Goal: Information Seeking & Learning: Find specific fact

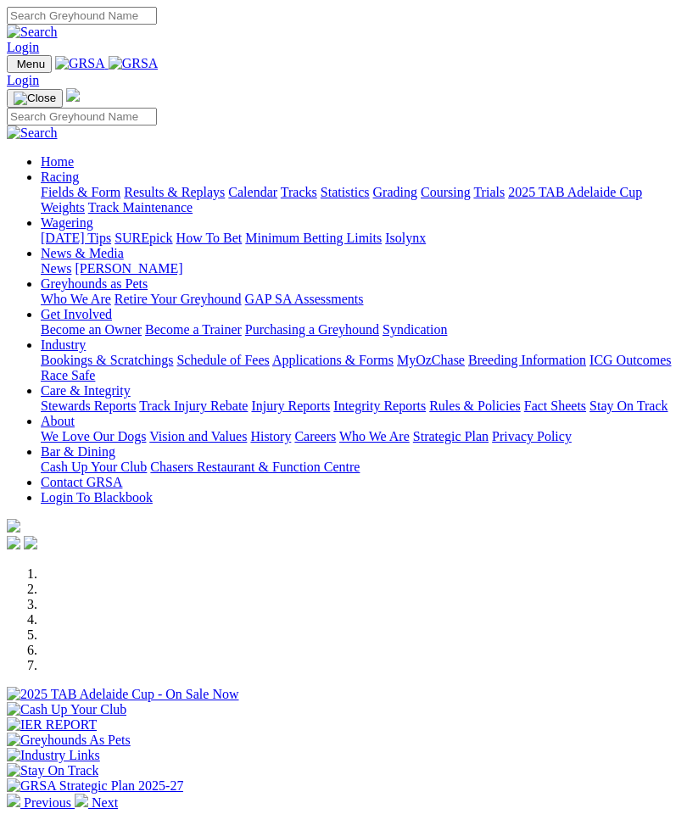
click at [39, 73] on link "Login" at bounding box center [23, 80] width 32 height 14
click at [14, 68] on img "Toggle navigation" at bounding box center [14, 68] width 0 height 0
click at [123, 108] on input "Search" at bounding box center [82, 117] width 150 height 18
type input "[PERSON_NAME]"
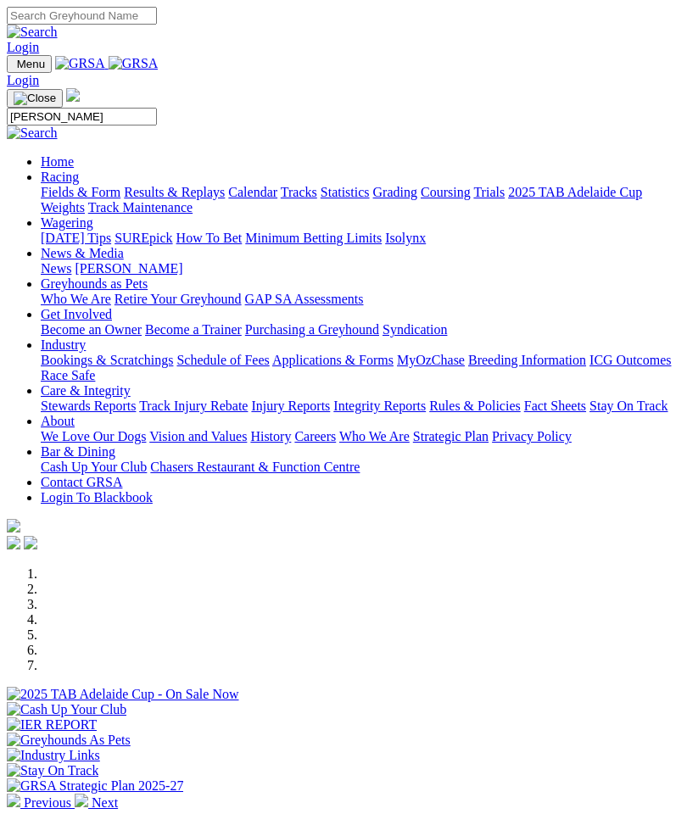
click at [58, 126] on img at bounding box center [32, 133] width 51 height 15
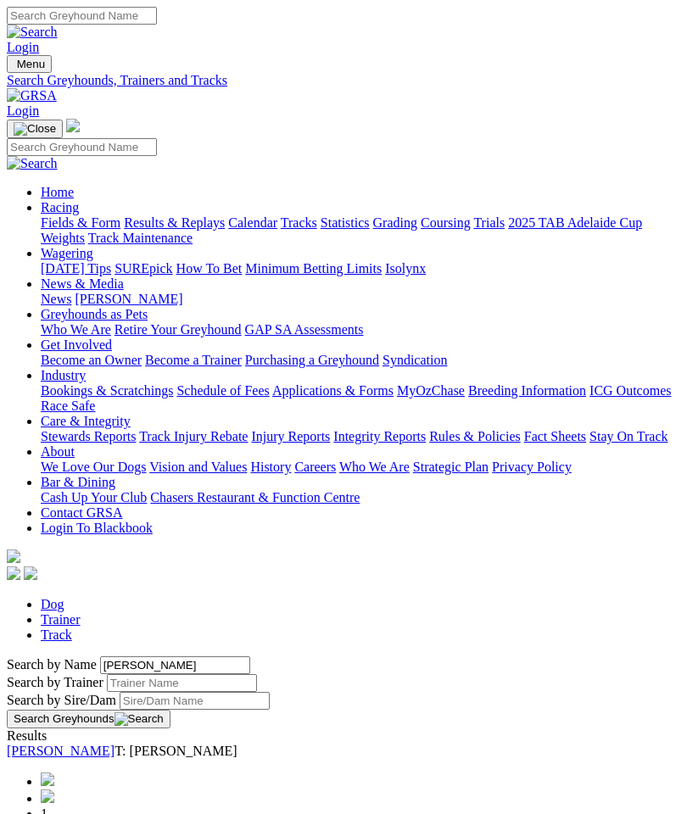
click at [114, 744] on link "[PERSON_NAME]" at bounding box center [61, 751] width 108 height 14
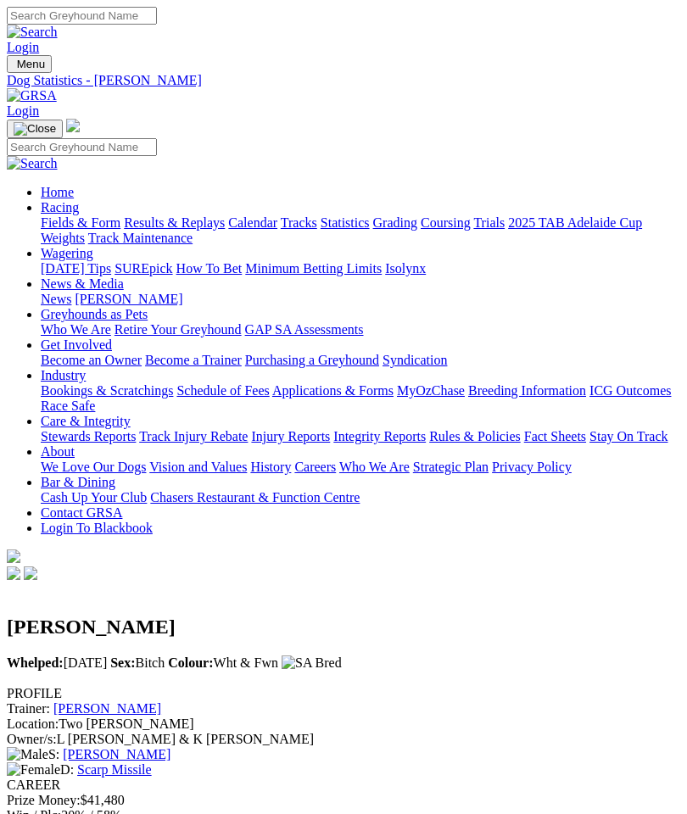
click at [112, 616] on h2 "[PERSON_NAME]" at bounding box center [343, 627] width 673 height 23
click at [282, 656] on img at bounding box center [312, 663] width 60 height 15
